Goal: Task Accomplishment & Management: Manage account settings

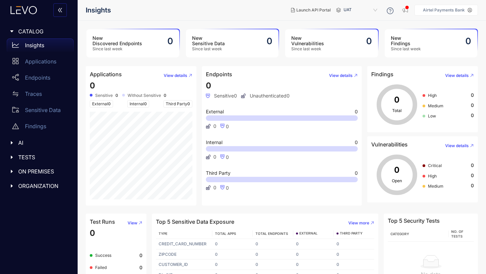
click at [436, 9] on p "Airtel Payments Bank" at bounding box center [444, 10] width 42 height 5
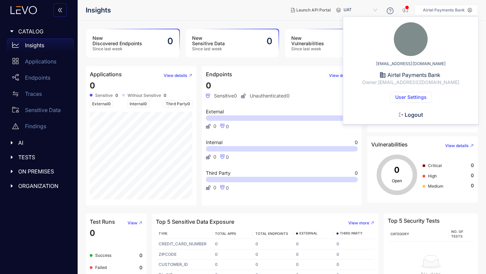
click at [404, 96] on span "User Settings" at bounding box center [411, 97] width 31 height 5
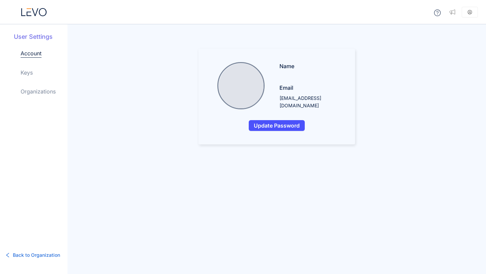
click at [29, 72] on link "Keys" at bounding box center [27, 73] width 12 height 8
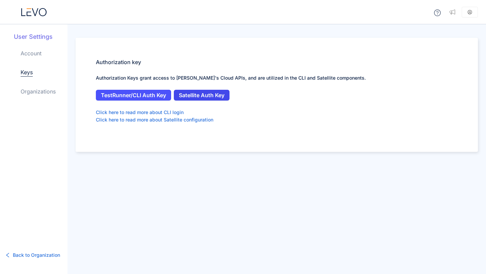
click at [201, 96] on span "Satellite Auth Key" at bounding box center [202, 95] width 46 height 6
click at [33, 4] on div at bounding box center [34, 12] width 68 height 24
click at [35, 10] on icon at bounding box center [33, 12] width 25 height 8
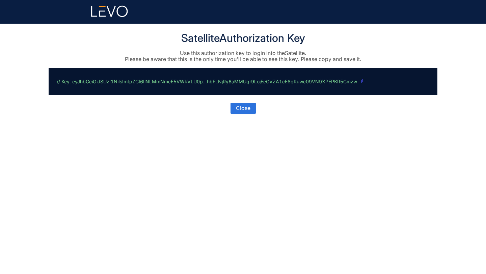
click at [362, 81] on icon "button" at bounding box center [361, 81] width 4 height 4
click at [91, 12] on header at bounding box center [243, 12] width 405 height 24
click at [102, 14] on icon at bounding box center [109, 11] width 37 height 12
click at [253, 107] on button "Close" at bounding box center [243, 108] width 25 height 11
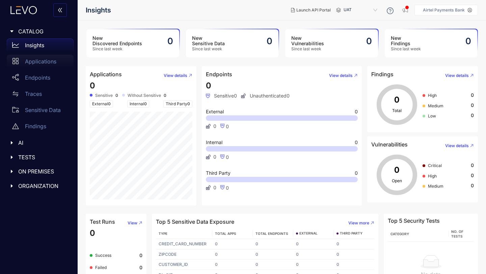
click at [45, 61] on p "Applications" at bounding box center [40, 61] width 31 height 6
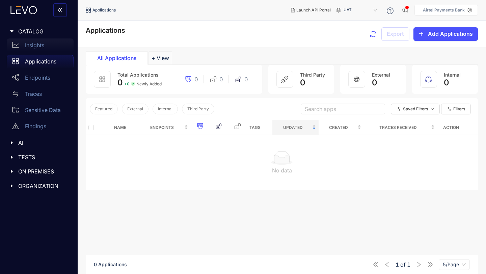
click at [36, 44] on p "Insights" at bounding box center [34, 45] width 19 height 6
